Goal: Navigation & Orientation: Find specific page/section

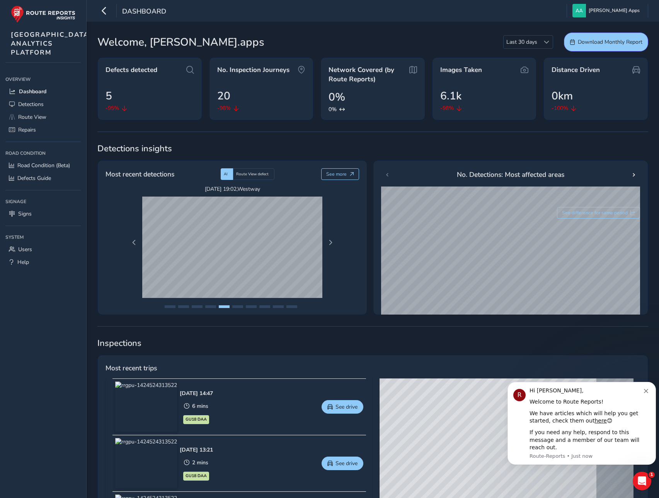
click at [645, 393] on icon "Dismiss notification" at bounding box center [646, 391] width 4 height 4
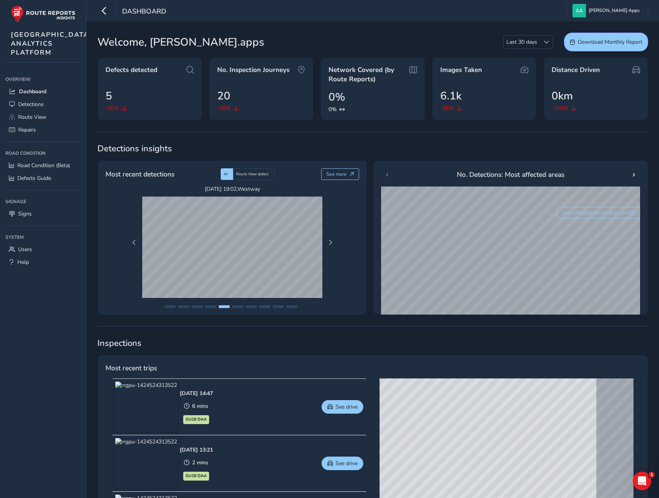
click at [647, 486] on div "Open Intercom Messenger" at bounding box center [642, 481] width 26 height 26
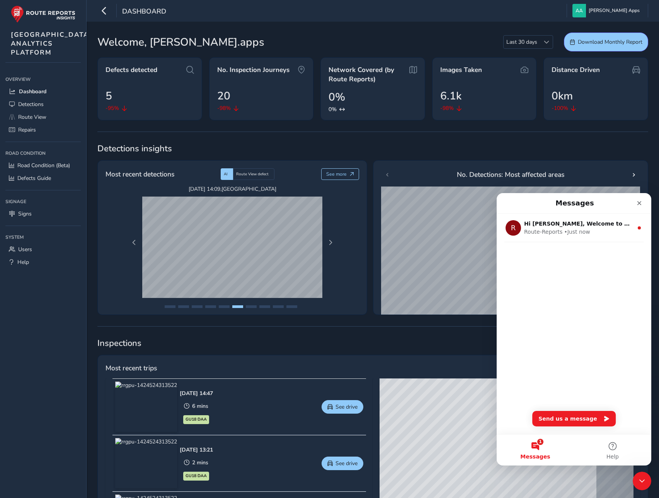
click at [634, 197] on div "Close" at bounding box center [640, 203] width 14 height 14
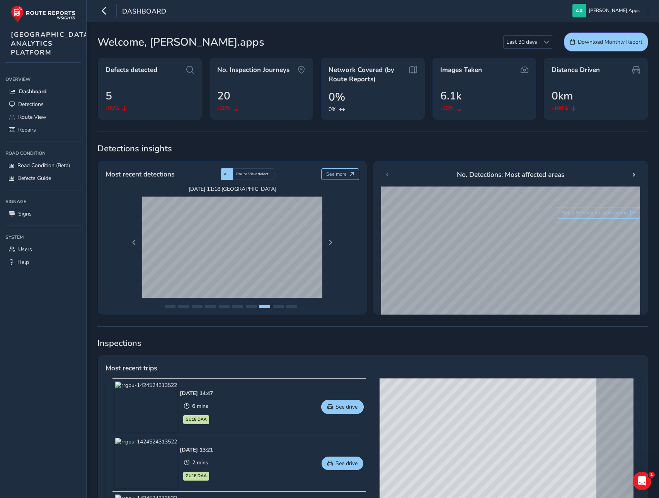
click at [329, 411] on button "See drive" at bounding box center [343, 407] width 42 height 14
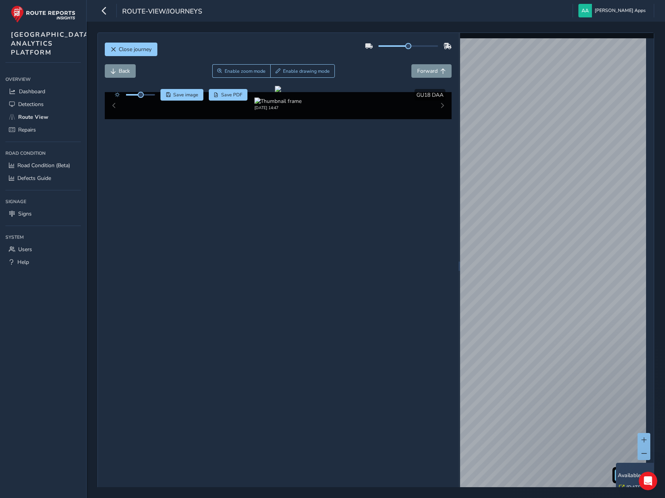
click at [428, 278] on div "Close journey Back Enable zoom mode Enable drawing mode Forward Click and Drag …" at bounding box center [375, 265] width 557 height 467
drag, startPoint x: 567, startPoint y: 383, endPoint x: 557, endPoint y: 285, distance: 98.0
click at [557, 285] on div "x Available inspection trips: [DATE] 10:59 Network © Mapbox © OpenStreetMap Imp…" at bounding box center [557, 266] width 194 height 466
click at [546, 223] on div "x Available inspection trips: [GEOGRAPHIC_DATA][DATE] 11:52 [DATE] 13:22 Networ…" at bounding box center [557, 266] width 194 height 466
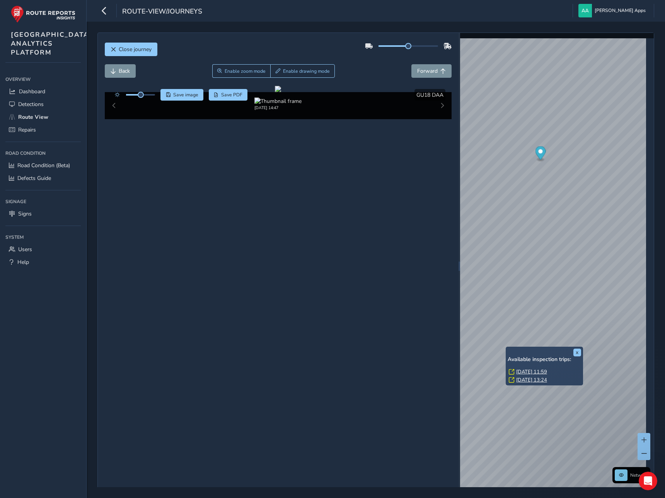
click at [438, 119] on div "[DATE] 14:47" at bounding box center [278, 105] width 347 height 27
click at [99, 12] on button "button" at bounding box center [104, 11] width 14 height 14
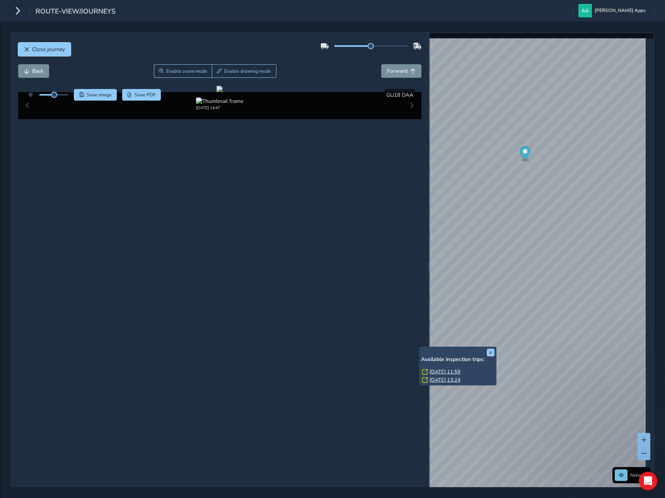
click at [36, 52] on span "Close journey" at bounding box center [48, 49] width 33 height 7
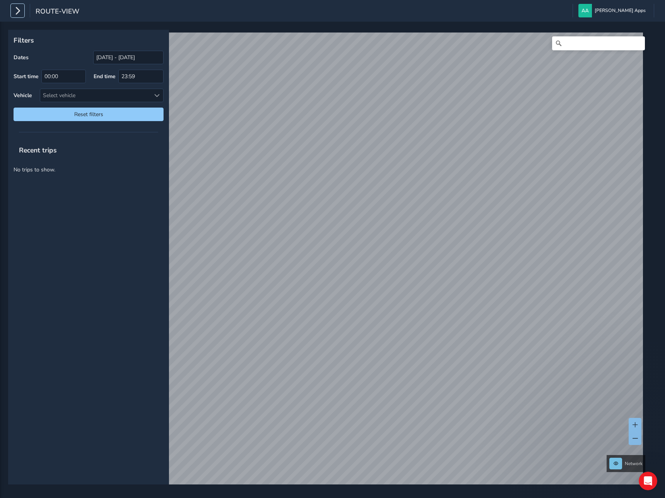
click at [15, 10] on icon "button" at bounding box center [18, 11] width 8 height 14
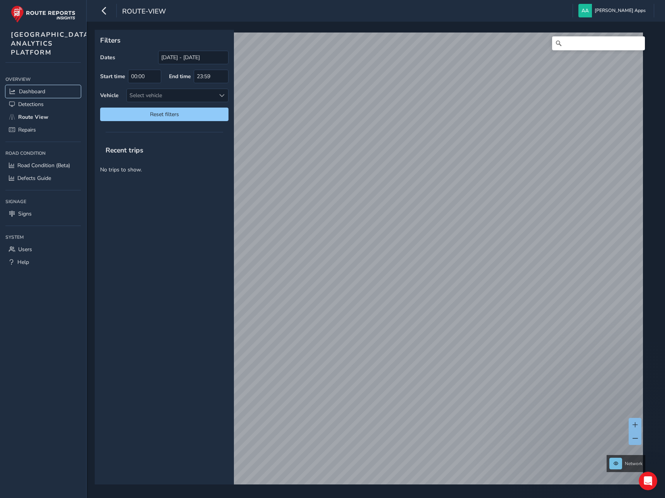
click at [25, 95] on span "Dashboard" at bounding box center [32, 91] width 26 height 7
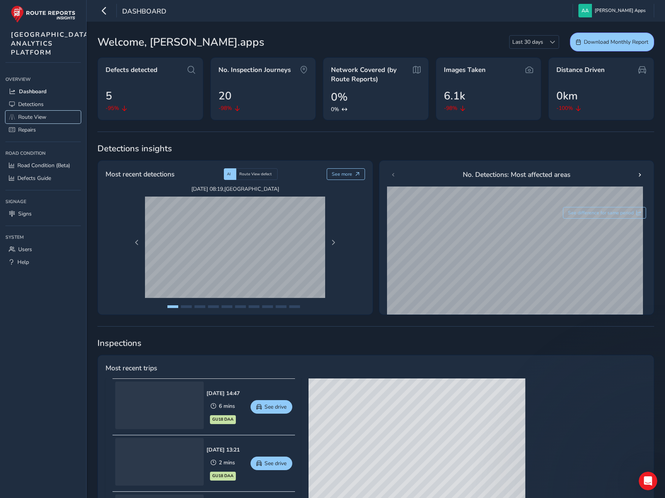
click at [33, 121] on span "Route View" at bounding box center [32, 116] width 28 height 7
